Goal: Register for event/course

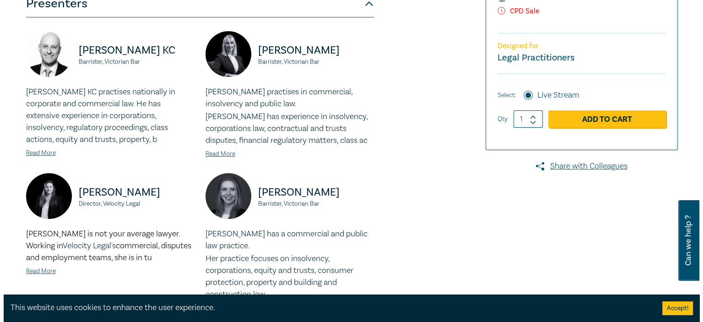
scroll to position [275, 0]
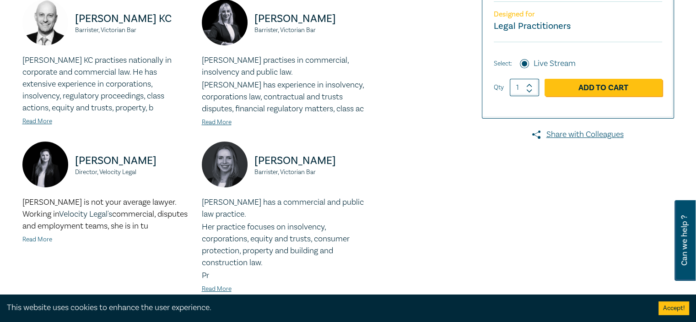
click at [40, 240] on link "Read More" at bounding box center [37, 239] width 30 height 8
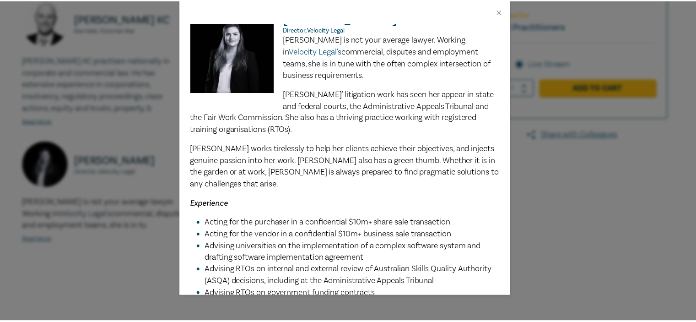
scroll to position [0, 0]
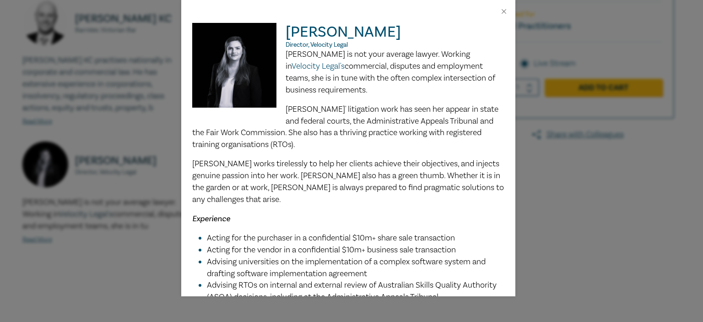
click at [604, 244] on div "[PERSON_NAME] Director, Velocity Legal [PERSON_NAME] is not your average lawyer…" at bounding box center [351, 161] width 703 height 322
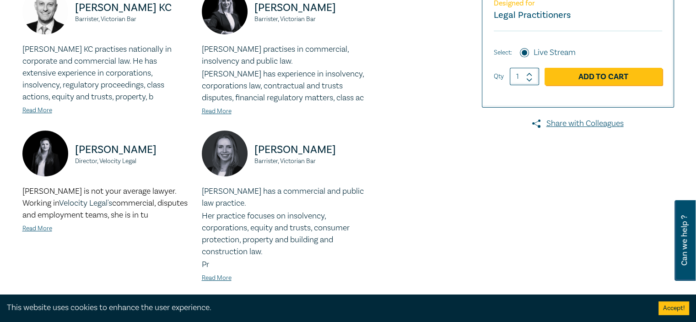
scroll to position [320, 0]
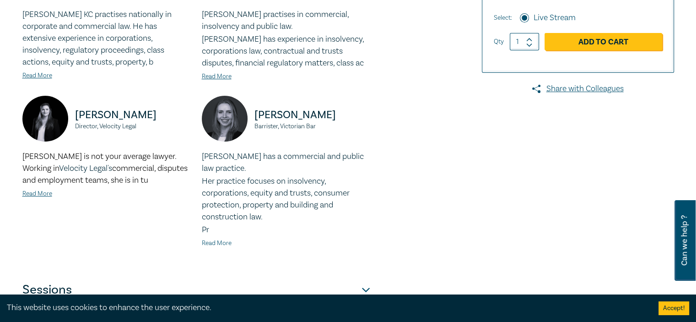
click at [213, 240] on link "Read More" at bounding box center [217, 243] width 30 height 8
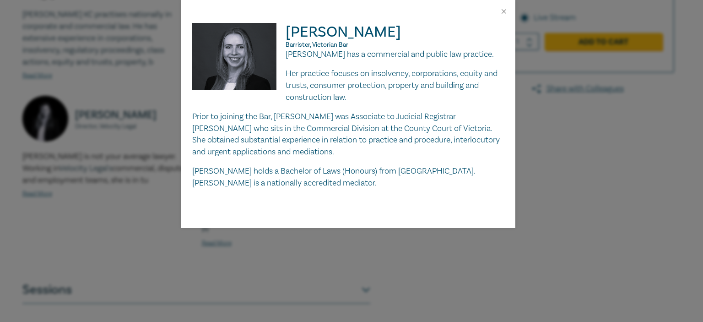
click at [536, 184] on div "[PERSON_NAME], Victorian [PERSON_NAME] has a commercial and public law practice…" at bounding box center [351, 161] width 703 height 322
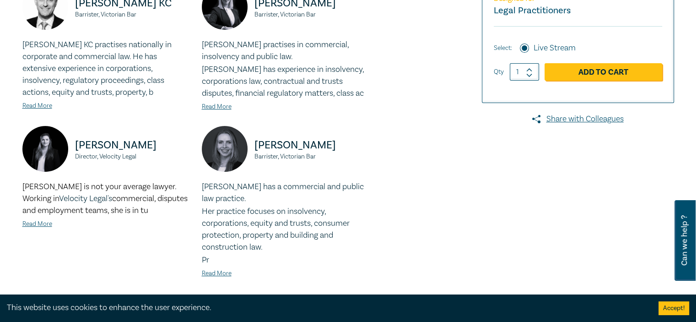
scroll to position [229, 0]
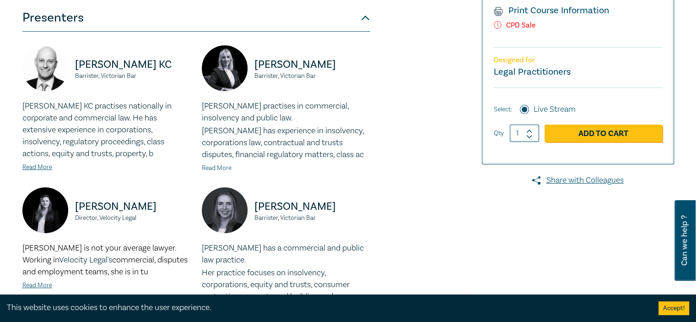
click at [211, 170] on link "Read More" at bounding box center [217, 168] width 30 height 8
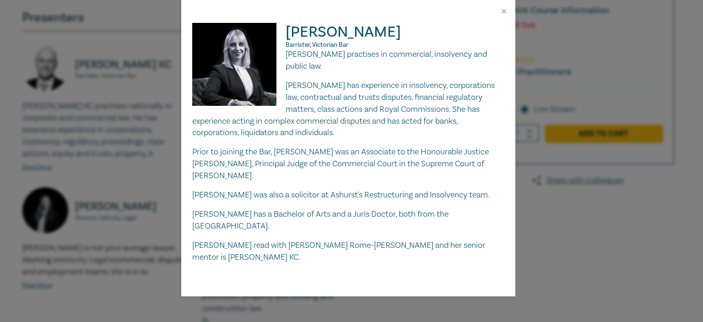
click at [570, 240] on div "[PERSON_NAME] Barrister, Victorian Bar [PERSON_NAME] practises in commercial, i…" at bounding box center [351, 161] width 703 height 322
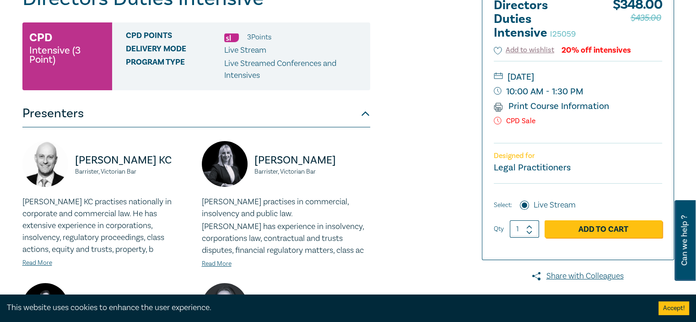
scroll to position [137, 0]
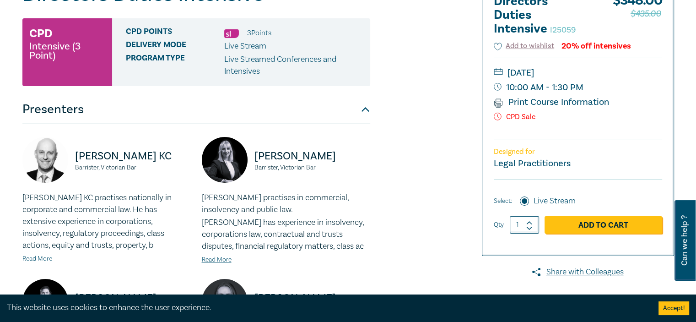
click at [29, 260] on link "Read More" at bounding box center [37, 258] width 30 height 8
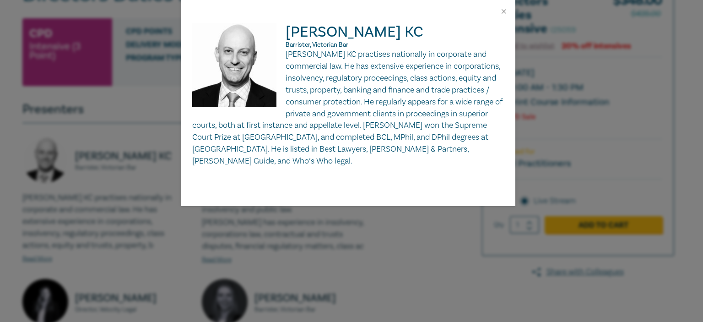
click at [419, 268] on div "[PERSON_NAME] KC Barrister, Victorian Bar [PERSON_NAME] KC practises nationally…" at bounding box center [351, 161] width 703 height 322
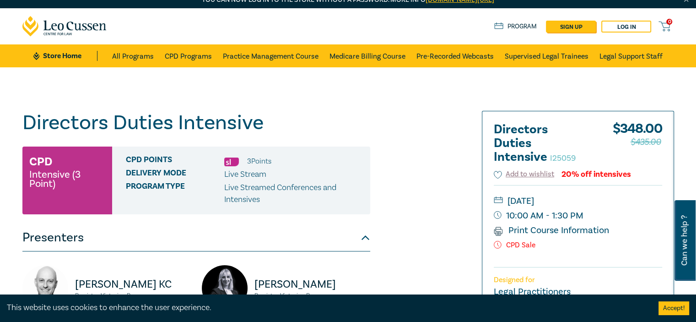
scroll to position [0, 0]
